Goal: Task Accomplishment & Management: Contribute content

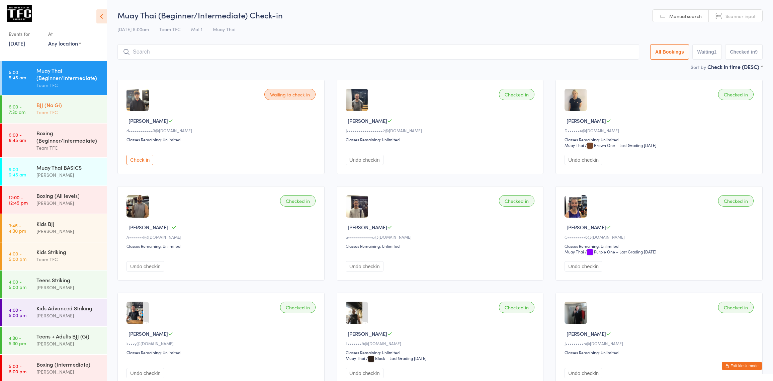
click at [40, 109] on div "Team TFC" at bounding box center [68, 112] width 65 height 8
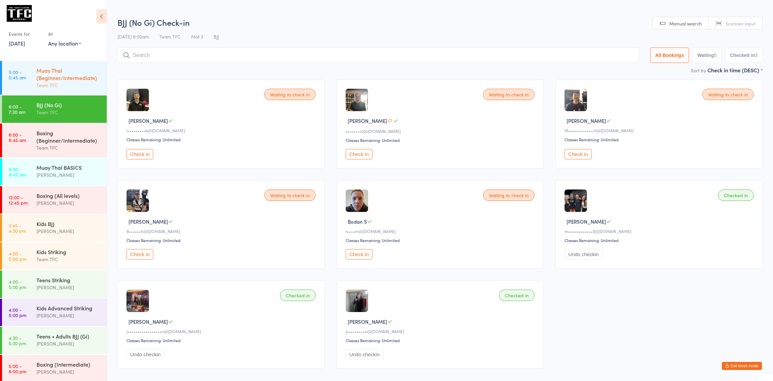
click at [55, 75] on div "Muay Thai (Beginner/Intermediate)" at bounding box center [68, 74] width 65 height 15
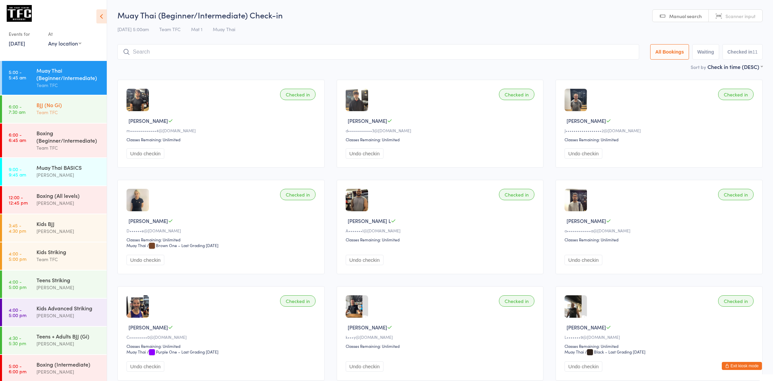
click at [57, 120] on div "BJJ (No Gi) Team TFC" at bounding box center [71, 108] width 70 height 26
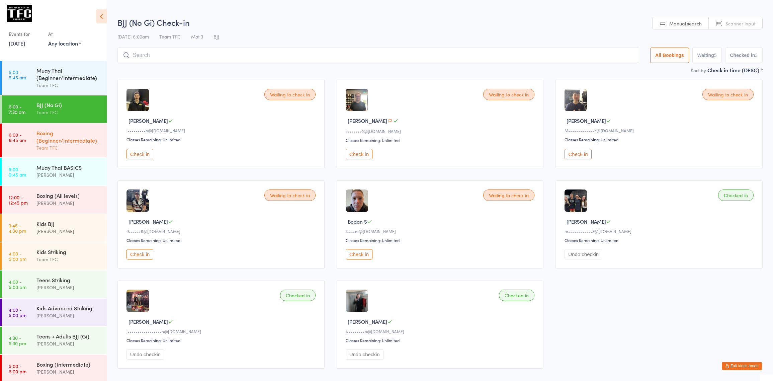
click at [62, 137] on div "Boxing (Beginner/Intermediate)" at bounding box center [68, 136] width 65 height 15
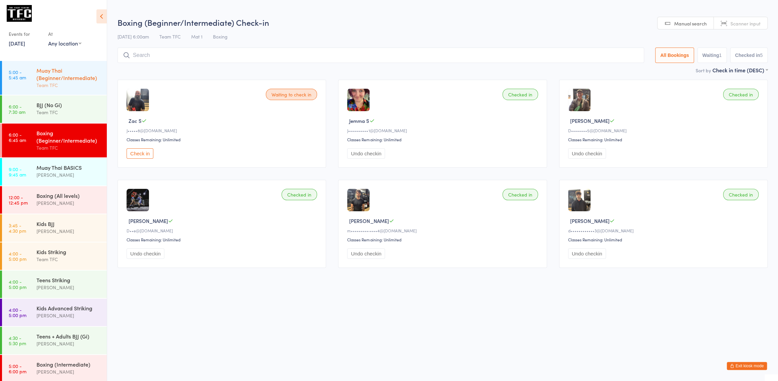
click at [84, 73] on div "Muay Thai (Beginner/Intermediate)" at bounding box center [68, 74] width 65 height 15
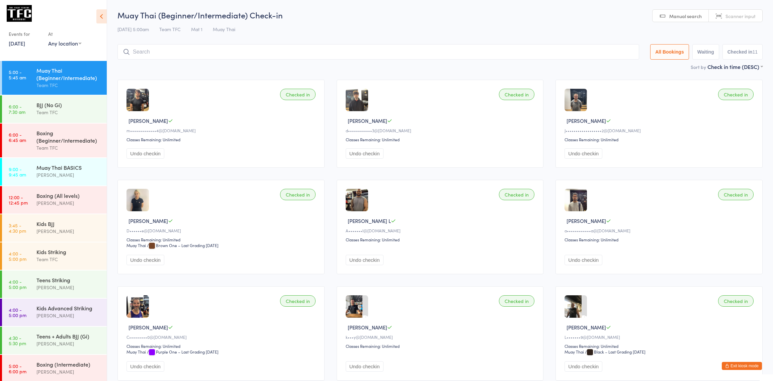
click at [735, 366] on button "Exit kiosk mode" at bounding box center [742, 366] width 40 height 8
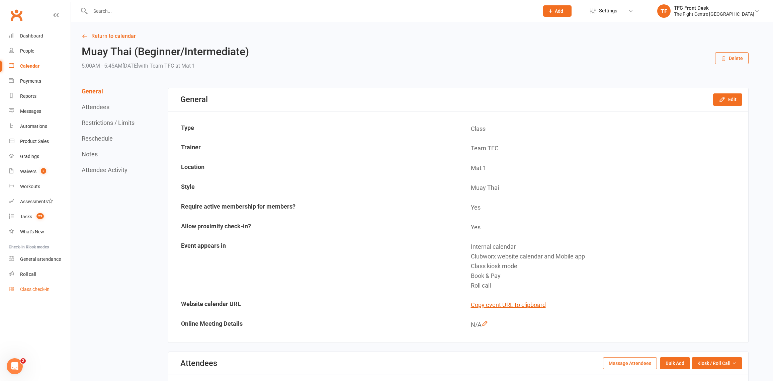
click at [44, 285] on link "Class check-in" at bounding box center [40, 289] width 62 height 15
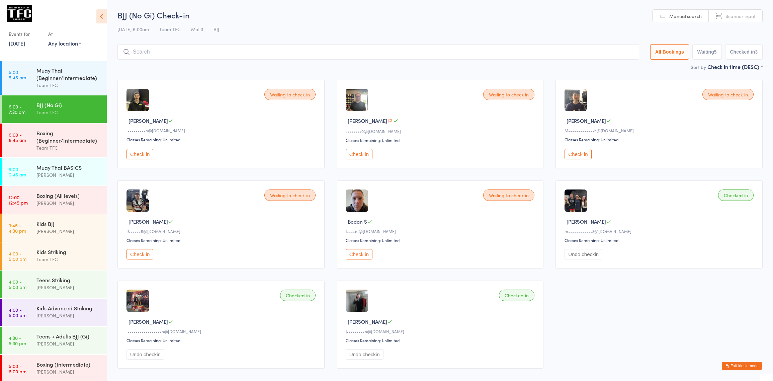
click at [42, 104] on div "BJJ (No Gi)" at bounding box center [68, 104] width 65 height 7
click at [68, 68] on div "Muay Thai (Beginner/Intermediate)" at bounding box center [68, 74] width 65 height 15
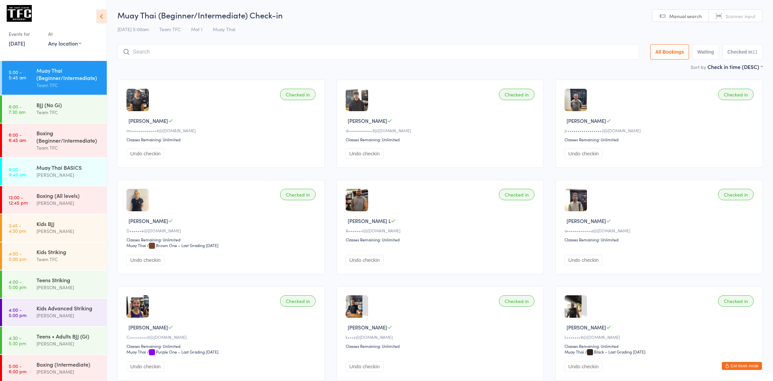
click at [188, 48] on input "search" at bounding box center [378, 51] width 522 height 15
click at [43, 115] on div "Team TFC" at bounding box center [68, 112] width 65 height 8
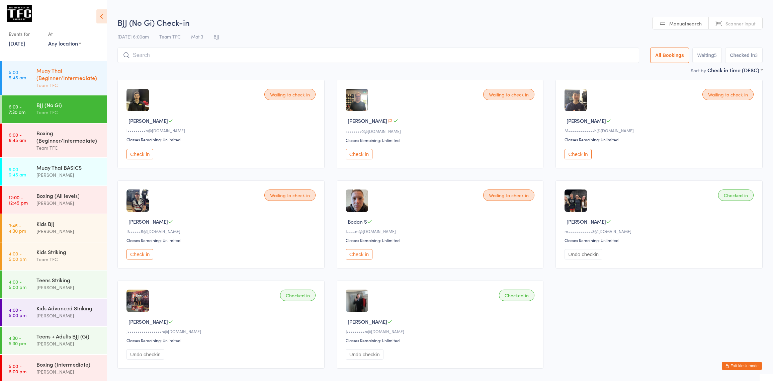
click at [81, 83] on div "Team TFC" at bounding box center [68, 85] width 65 height 8
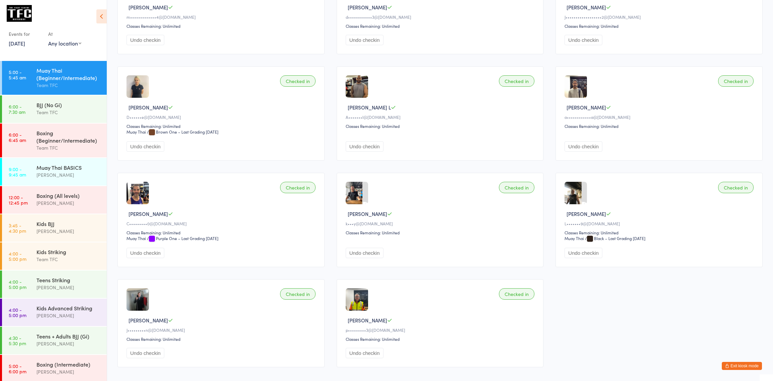
scroll to position [114, 0]
click at [79, 110] on div "Team TFC" at bounding box center [68, 112] width 65 height 8
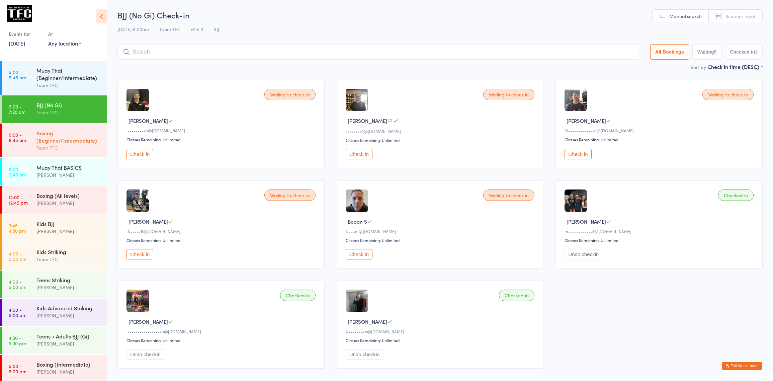
click at [60, 128] on div "Boxing (Beginner/Intermediate) Team TFC" at bounding box center [71, 140] width 70 height 34
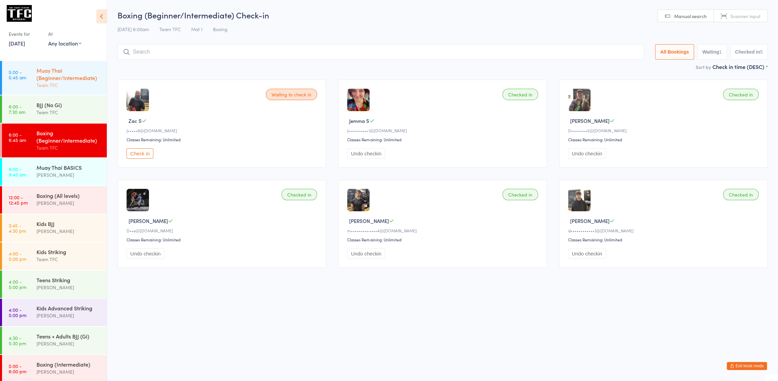
click at [48, 69] on div "Muay Thai (Beginner/Intermediate)" at bounding box center [68, 74] width 65 height 15
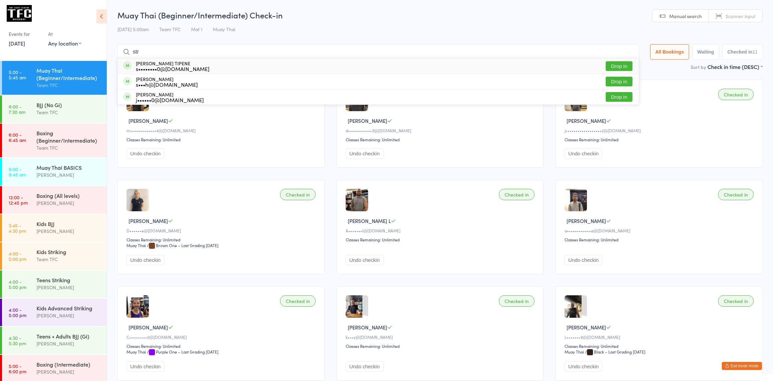
type input "str"
click at [618, 69] on button "Drop in" at bounding box center [619, 66] width 27 height 10
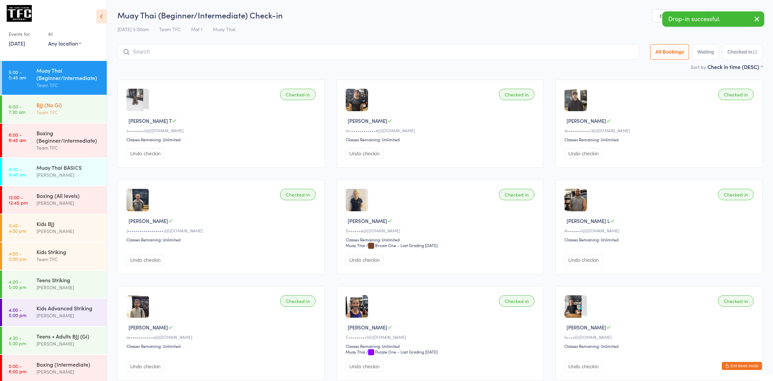
click at [61, 110] on div "Team TFC" at bounding box center [68, 112] width 65 height 8
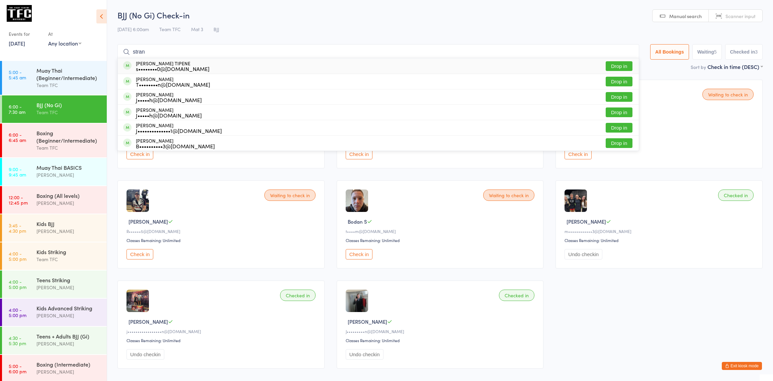
type input "stran"
click at [621, 66] on button "Drop in" at bounding box center [619, 66] width 27 height 10
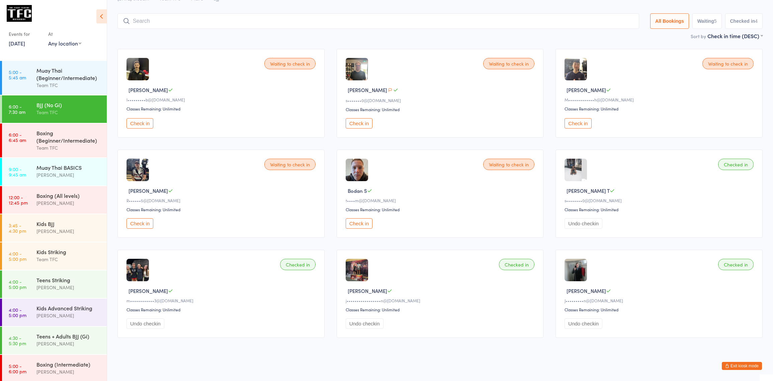
scroll to position [35, 0]
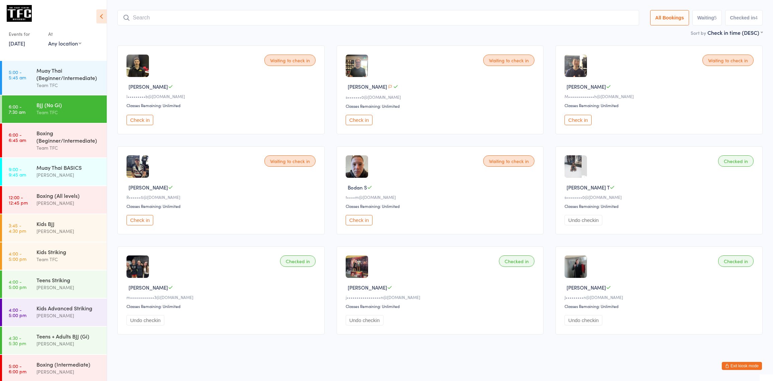
click at [742, 367] on button "Exit kiosk mode" at bounding box center [742, 366] width 40 height 8
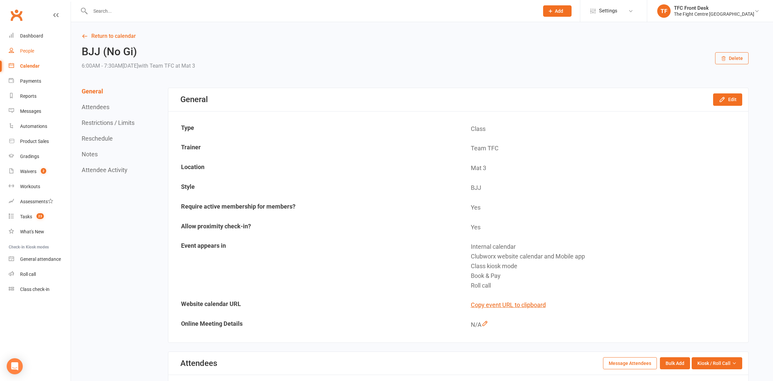
click at [23, 50] on div "People" at bounding box center [27, 50] width 14 height 5
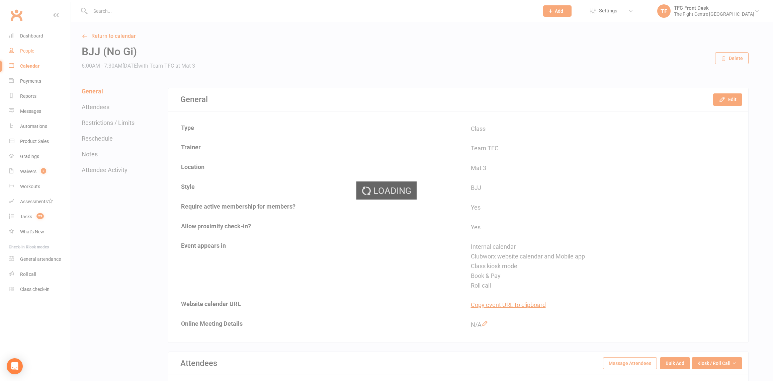
select select "25"
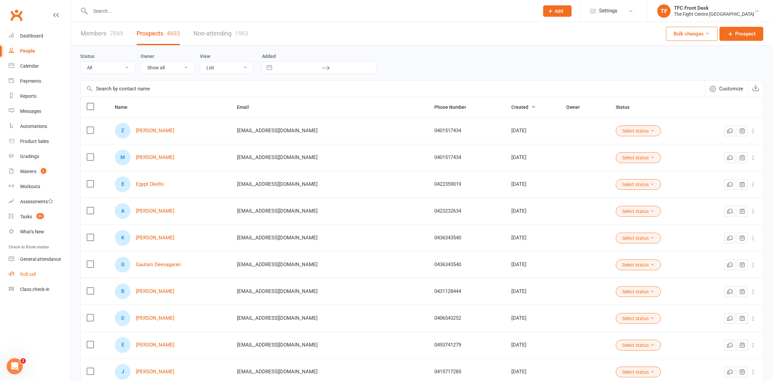
click at [23, 278] on link "Roll call" at bounding box center [40, 274] width 62 height 15
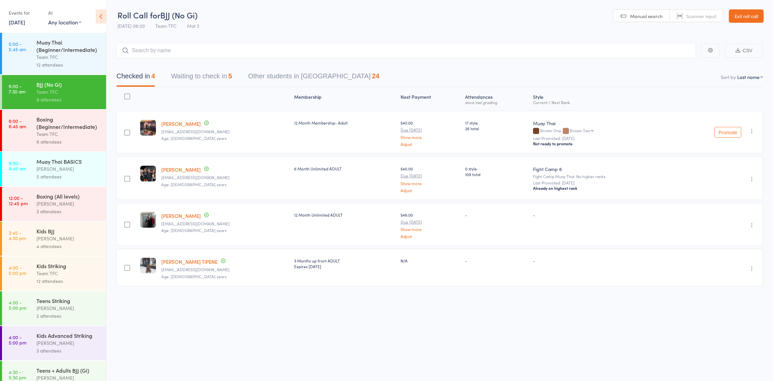
click at [73, 55] on div "Team TFC" at bounding box center [68, 57] width 64 height 8
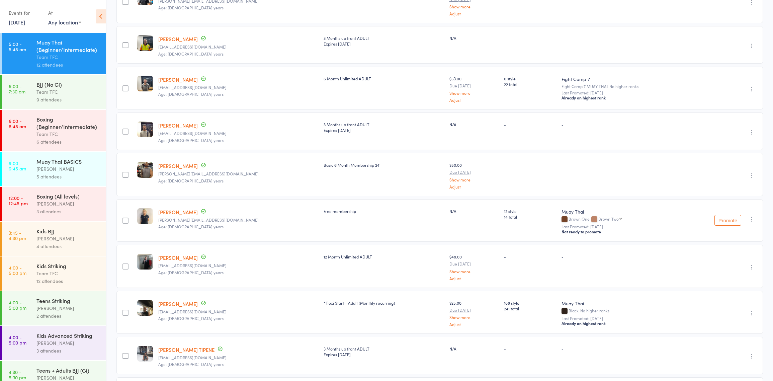
scroll to position [232, 0]
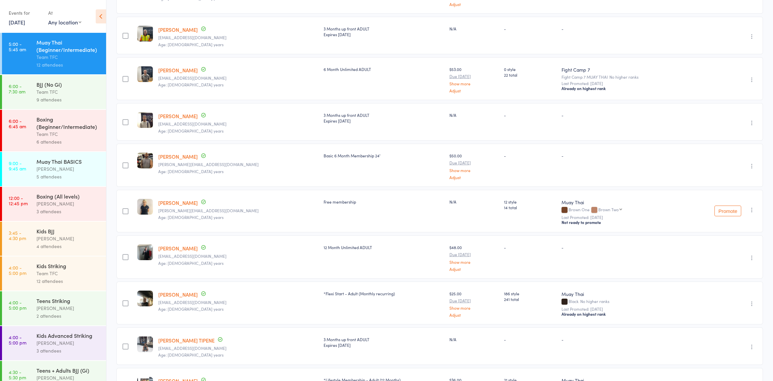
click at [168, 337] on link "[PERSON_NAME] TIPENE" at bounding box center [186, 340] width 56 height 7
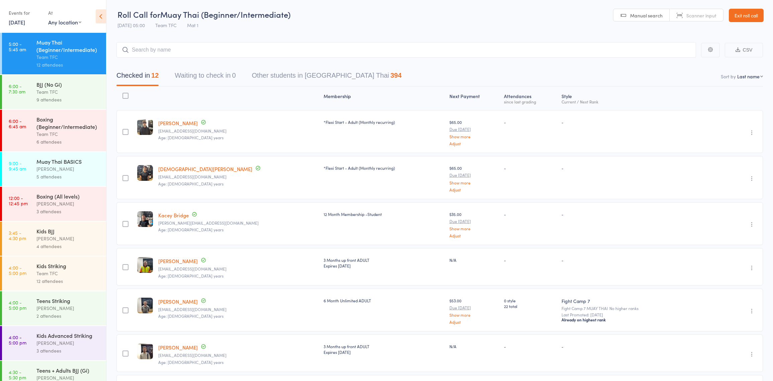
scroll to position [0, 0]
click at [66, 49] on div "Muay Thai (Beginner/Intermediate)" at bounding box center [68, 45] width 64 height 15
click at [182, 71] on button "Waiting to check in 0" at bounding box center [205, 78] width 61 height 18
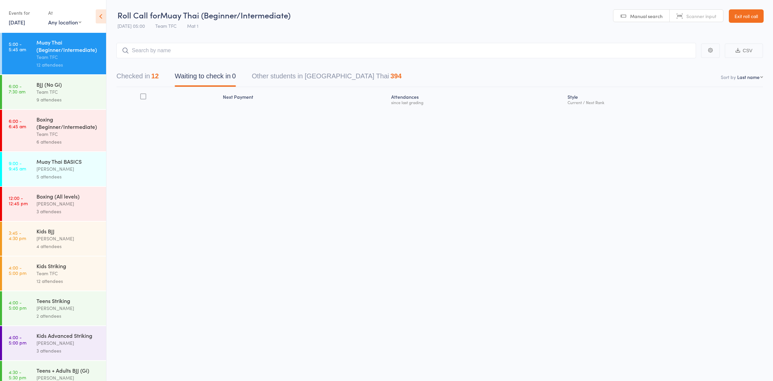
click at [37, 95] on div "Team TFC" at bounding box center [68, 92] width 64 height 8
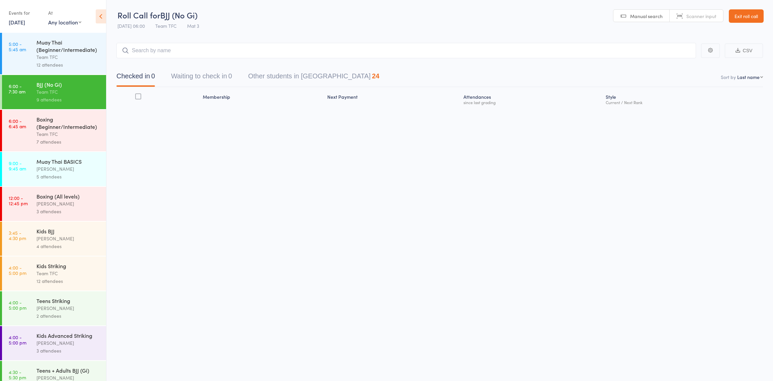
click at [43, 135] on div "Team TFC" at bounding box center [68, 134] width 64 height 8
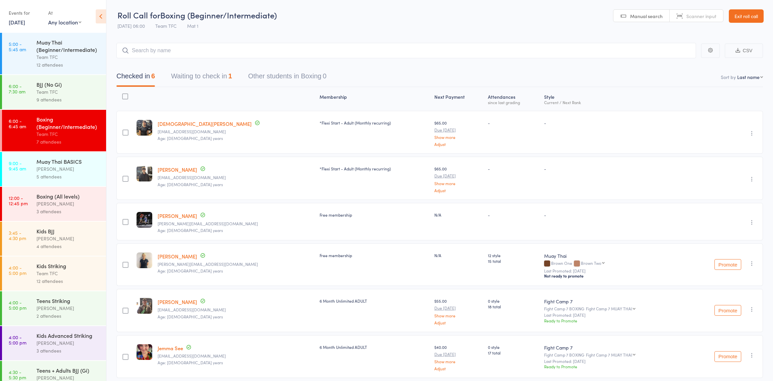
click at [211, 75] on button "Waiting to check in 1" at bounding box center [201, 78] width 61 height 18
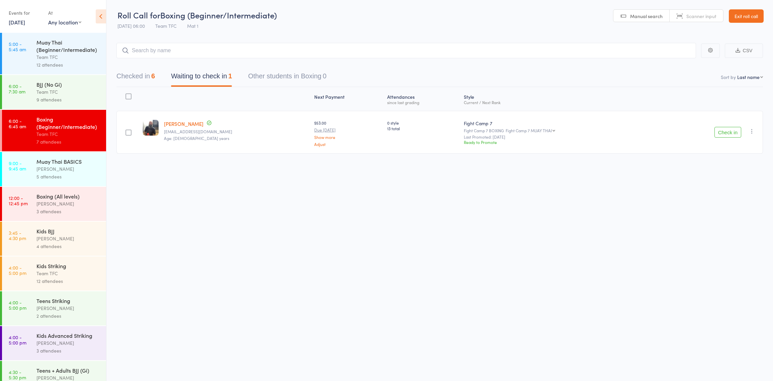
click at [87, 94] on div "Team TFC" at bounding box center [68, 92] width 64 height 8
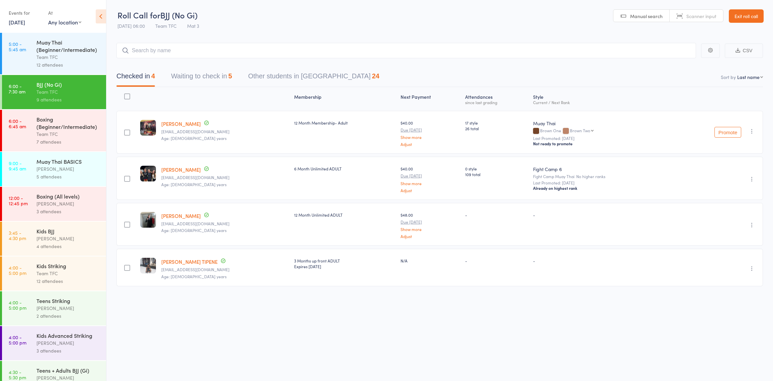
click at [213, 80] on button "Waiting to check in 5" at bounding box center [201, 78] width 61 height 18
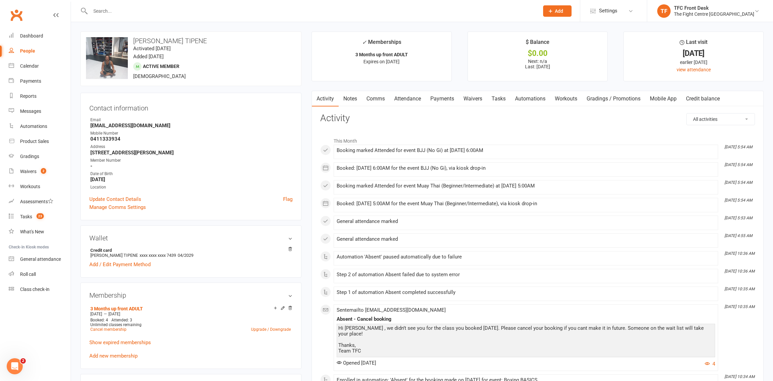
click at [499, 100] on link "Tasks" at bounding box center [498, 98] width 23 height 15
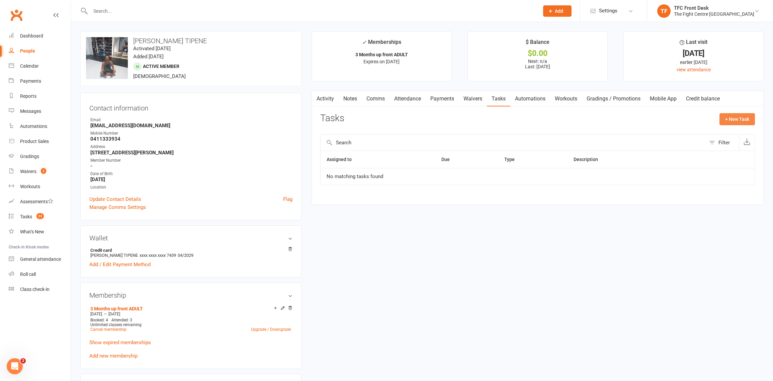
click at [746, 120] on button "+ New Task" at bounding box center [737, 119] width 35 height 12
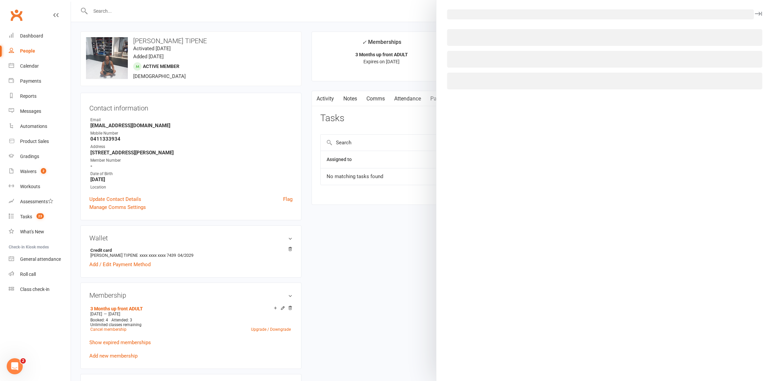
select select "49738"
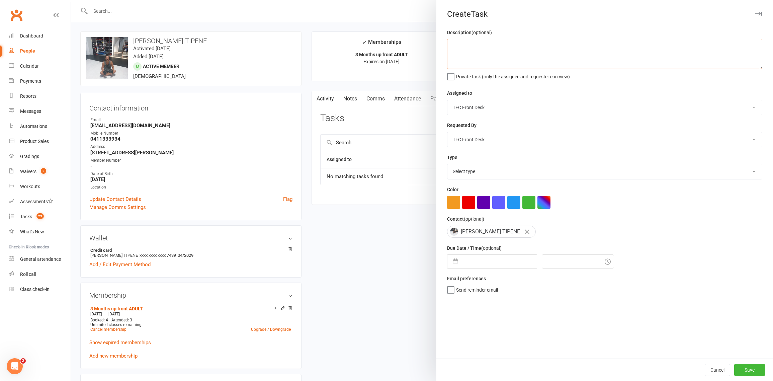
click at [456, 47] on textarea at bounding box center [604, 54] width 315 height 30
click at [472, 48] on textarea "app isn't" at bounding box center [604, 54] width 315 height 30
type textarea "app isn't working. Ive sent a rest password but didnt work, soooo thats the bes…"
click at [484, 110] on select "[PERSON_NAME] [PERSON_NAME] Yours Truly [PERSON_NAME] [PERSON_NAME] TFC Front D…" at bounding box center [604, 107] width 315 height 15
select select "44170"
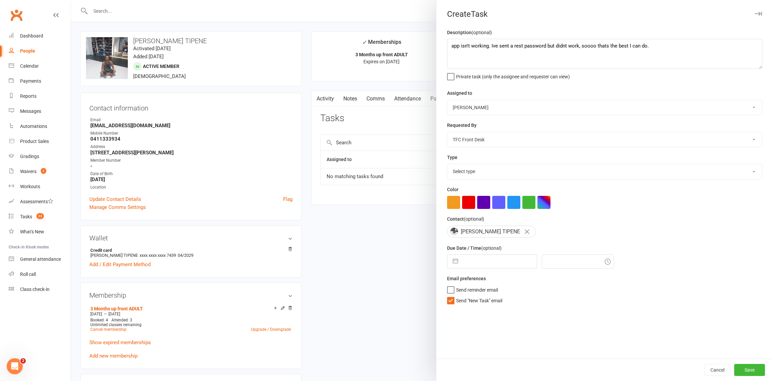
click at [469, 138] on select "[PERSON_NAME] [PERSON_NAME] Yours Truly [PERSON_NAME] [PERSON_NAME] TFC Front D…" at bounding box center [604, 139] width 315 height 15
select select "47280"
click at [750, 368] on button "Save" at bounding box center [749, 370] width 31 height 12
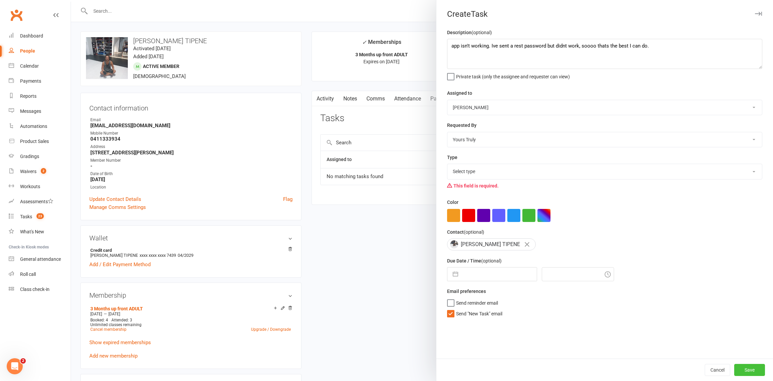
click at [740, 372] on button "Save" at bounding box center [749, 370] width 31 height 12
click at [497, 174] on select "Select type E-mail Meeting Membership Payments Phone call Retention Send to deb…" at bounding box center [604, 171] width 315 height 15
select select "7946"
click at [742, 366] on button "Save" at bounding box center [749, 370] width 31 height 12
